Goal: Information Seeking & Learning: Learn about a topic

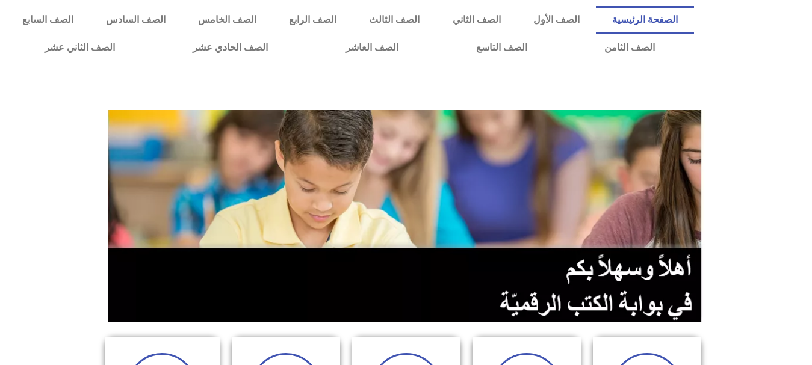
click at [513, 17] on link "الصف الثاني" at bounding box center [476, 20] width 81 height 28
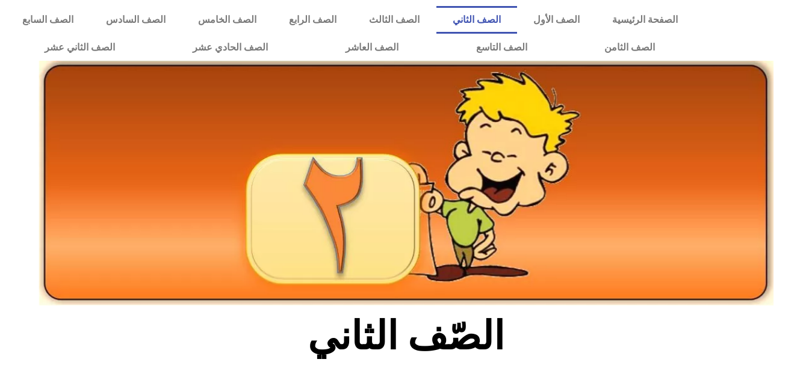
click at [509, 13] on link "الصف الثاني" at bounding box center [476, 20] width 81 height 28
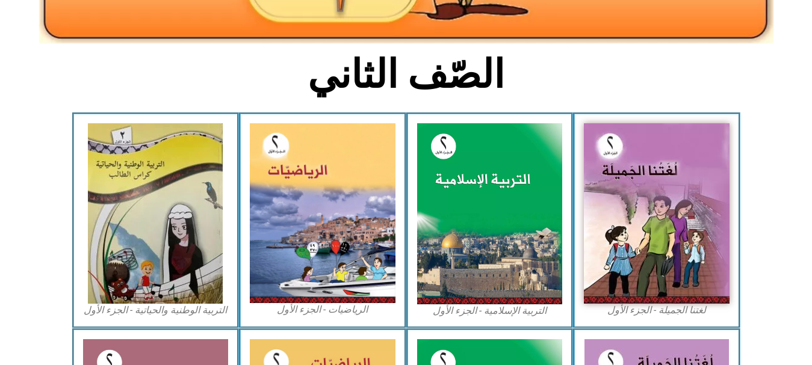
scroll to position [271, 0]
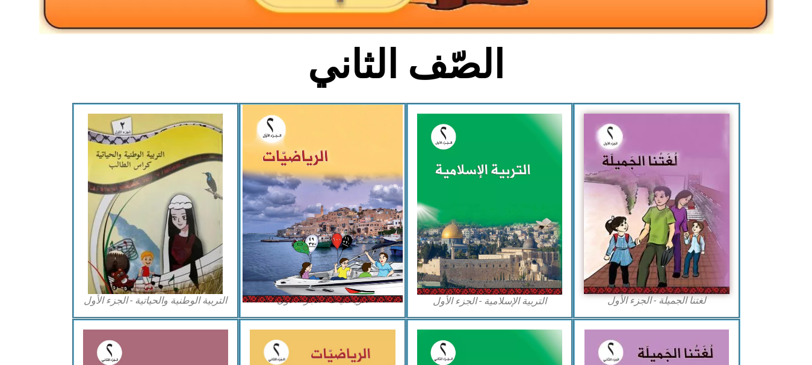
click at [302, 228] on img at bounding box center [323, 204] width 160 height 198
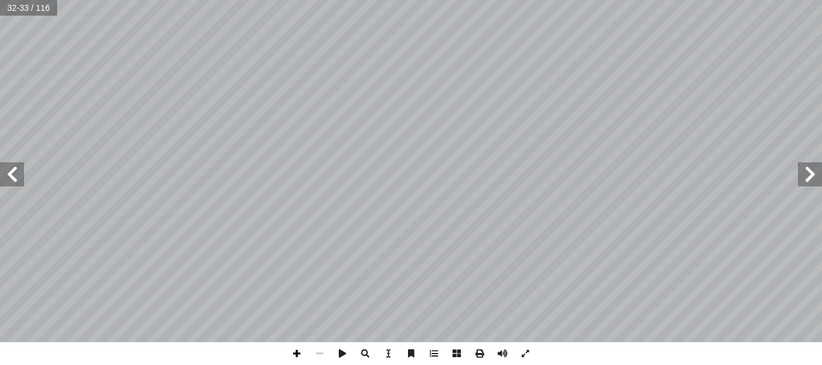
click at [300, 363] on span at bounding box center [296, 353] width 23 height 23
click at [421, 242] on div "3 ٠ ما يلي: َ ج ِ نات ُ د ِ ج أ ا 2 فــي ً ـا بـ ِ طال 3 ٥ ولــى، و ُّ أ ال� ِ …" at bounding box center [411, 182] width 822 height 365
click at [300, 354] on span at bounding box center [296, 353] width 23 height 23
